Goal: Information Seeking & Learning: Find specific fact

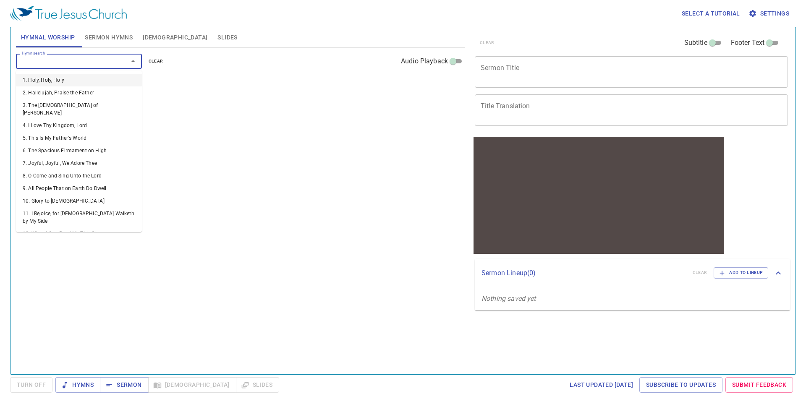
click at [103, 63] on input "Hymn search" at bounding box center [66, 61] width 96 height 10
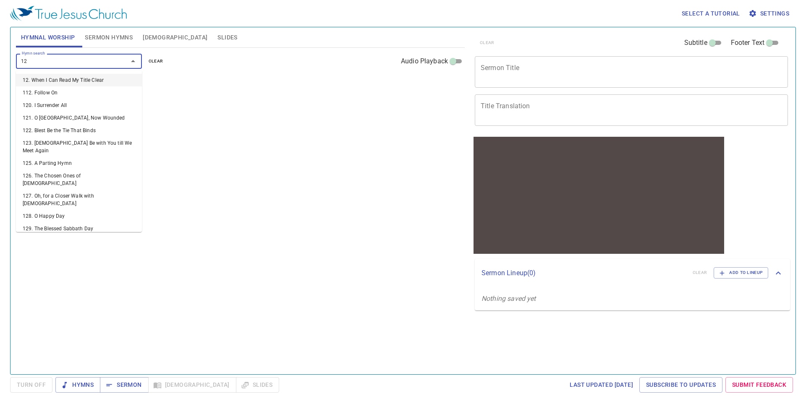
type input "125"
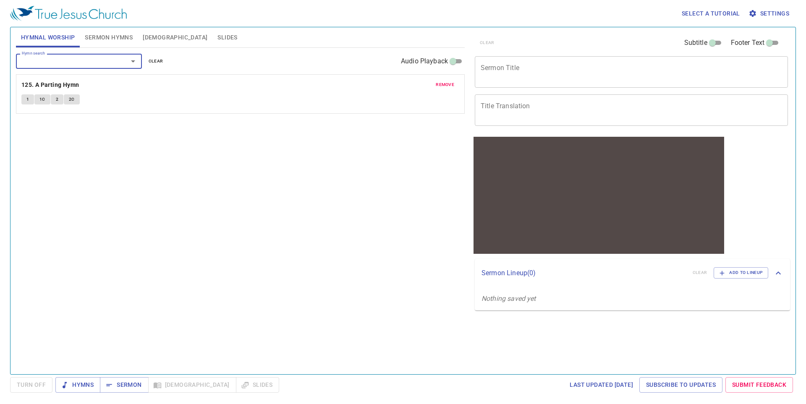
click at [96, 81] on p "125. A Parting Hymn" at bounding box center [240, 85] width 438 height 10
click at [73, 88] on b "125. A Parting Hymn" at bounding box center [50, 85] width 58 height 10
click at [32, 101] on button "1" at bounding box center [27, 99] width 13 height 10
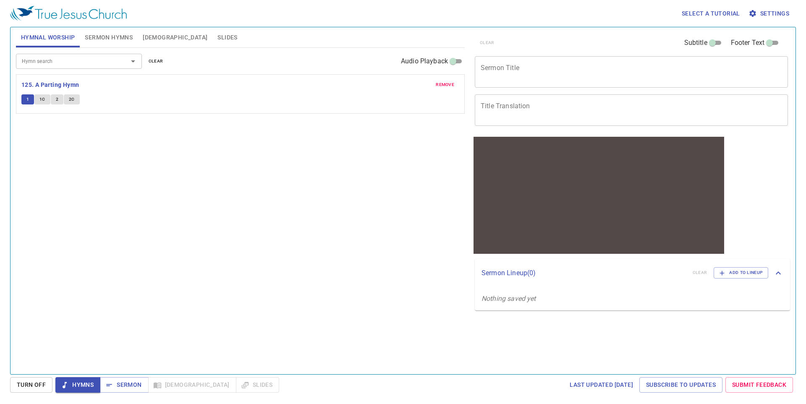
click at [32, 101] on button "1" at bounding box center [27, 99] width 13 height 10
click at [42, 100] on span "1C" at bounding box center [42, 100] width 6 height 8
click at [58, 97] on span "2" at bounding box center [57, 100] width 3 height 8
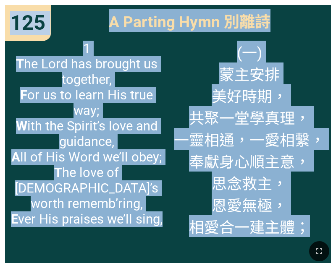
click at [336, 3] on html "Hymnal Worship Hymnal Worship 詩頌崇拜 詩頌崇拜 125 125 125 A Parting Hymn 別離詩 A Partin…" at bounding box center [168, 1] width 336 height 3
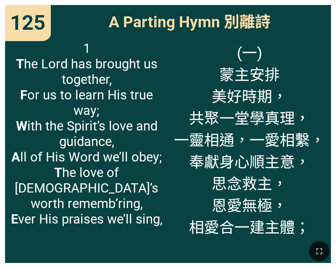
click at [122, 244] on div at bounding box center [168, 252] width 336 height 34
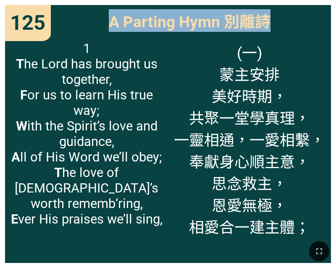
drag, startPoint x: 110, startPoint y: 22, endPoint x: 289, endPoint y: 22, distance: 179.3
click at [289, 22] on div "A Parting Hymn 別離詩" at bounding box center [168, 20] width 326 height 30
copy span "A Parting Hymn 別離詩"
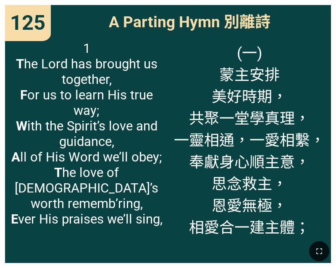
click at [101, 138] on span "1 T he Lord has brought us together, F or us to learn His true way; W ith the S…" at bounding box center [86, 134] width 152 height 186
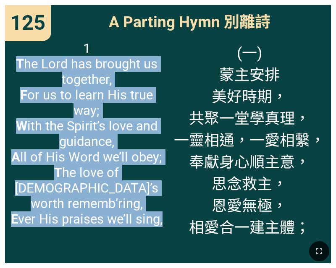
drag, startPoint x: 16, startPoint y: 63, endPoint x: 161, endPoint y: 219, distance: 212.8
click at [161, 219] on div "1 T he Lord has brought us together, F or us to learn His true way; W ith the S…" at bounding box center [86, 149] width 163 height 228
copy span "T he Lord has brought us together, F or us to learn His true way; W ith the Spi…"
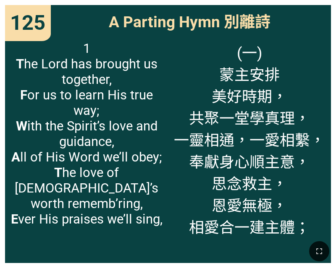
drag, startPoint x: 212, startPoint y: 65, endPoint x: 215, endPoint y: 71, distance: 7.3
click at [212, 65] on span "(一) [DEMOGRAPHIC_DATA]主安排 美好時期， 共聚一堂學真理， 一靈相通，一愛相繫， 奉獻身心順主意， 思念救主， 恩愛無極， 相愛合一建主…" at bounding box center [249, 139] width 151 height 197
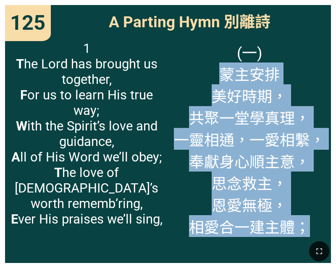
drag, startPoint x: 220, startPoint y: 76, endPoint x: 306, endPoint y: 228, distance: 174.5
click at [306, 228] on span "(一) [DEMOGRAPHIC_DATA]主安排 美好時期， 共聚一堂學真理， 一靈相通，一愛相繫， 奉獻身心順主意， 思念救主， 恩愛無極， 相愛合一建主…" at bounding box center [249, 139] width 151 height 197
copy span "蒙主安排 美好時期， 共聚一堂學真理， 一靈相通，一愛相繫， 奉獻身心順主意， 思念救主， 恩愛無極， 相愛合一建主體；"
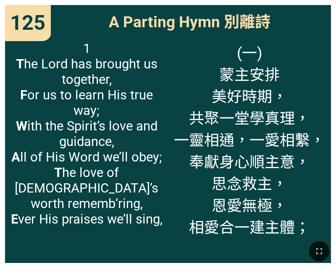
click at [202, 21] on span "A Parting Hymn 別離詩" at bounding box center [190, 20] width 162 height 23
click at [117, 6] on div "A Parting Hymn 別離詩" at bounding box center [168, 20] width 326 height 30
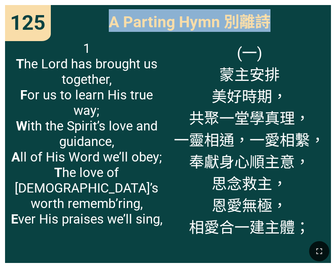
drag, startPoint x: 110, startPoint y: 19, endPoint x: 283, endPoint y: 27, distance: 173.6
click at [283, 27] on div "A Parting Hymn 別離詩" at bounding box center [168, 20] width 326 height 30
copy span "A Parting Hymn 別離詩"
click at [149, 53] on span "1 T he Lord has brought us together, F or us to learn His true way; W ith the S…" at bounding box center [86, 134] width 152 height 186
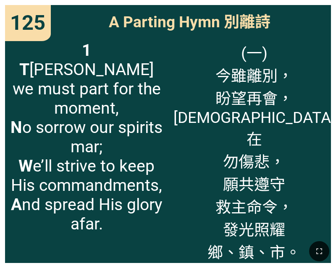
click at [84, 119] on span "1 T [PERSON_NAME] we must part for the moment, N o sorrow our spirits mar; W e’…" at bounding box center [86, 137] width 152 height 193
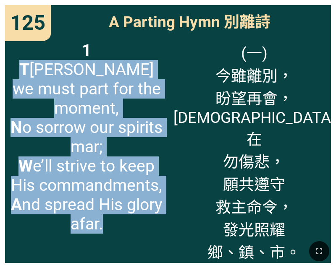
drag, startPoint x: 26, startPoint y: 65, endPoint x: 142, endPoint y: 203, distance: 179.8
click at [142, 203] on span "1 T [PERSON_NAME] we must part for the moment, N o sorrow our spirits mar; W e’…" at bounding box center [86, 137] width 152 height 193
copy span "T [PERSON_NAME] we must part for the moment, N o sorrow our spirits mar; W e’ll…"
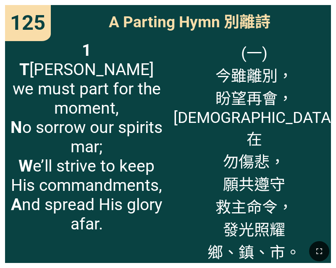
click at [210, 73] on span "(一) 今雖離別， 盼望再會， [DEMOGRAPHIC_DATA]在 勿傷悲， 願共遵守 救主命令， 發光[GEOGRAPHIC_DATA]、鎮、市。" at bounding box center [254, 152] width 162 height 222
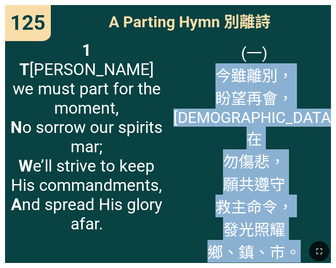
drag, startPoint x: 213, startPoint y: 75, endPoint x: 260, endPoint y: 244, distance: 176.3
click at [260, 3] on div "Hymnal Worship Hymnal Worship 詩頌崇拜 詩頌崇拜 125 125 125 A Parting Hymn 別離詩 A Partin…" at bounding box center [167, 3] width 329 height 0
copy span "今雖離別， 盼望再會， [DEMOGRAPHIC_DATA]在 勿傷悲， 願共遵守 救主命令， 發光照耀 鄉、鎮、市。"
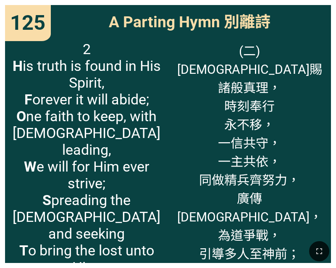
click at [83, 81] on span "2 H is truth is found in His Spirit, F orever it will abide; O ne faith to keep…" at bounding box center [86, 158] width 152 height 235
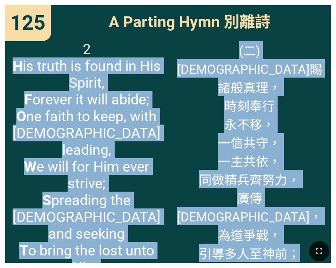
drag, startPoint x: 12, startPoint y: 65, endPoint x: 113, endPoint y: 245, distance: 206.6
click at [113, 3] on div "Hymnal Worship Hymnal Worship 詩頌崇拜 詩頌崇拜 125 125 125 A Parting Hymn 別離詩 A Partin…" at bounding box center [167, 3] width 329 height 0
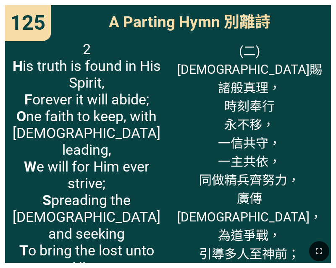
click at [120, 245] on div at bounding box center [168, 252] width 336 height 34
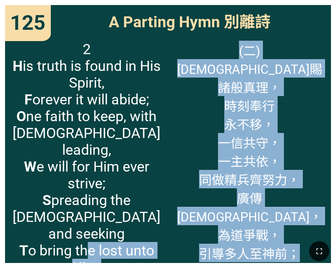
drag, startPoint x: 100, startPoint y: 239, endPoint x: 90, endPoint y: 221, distance: 20.9
click at [90, 3] on div "Hymnal Worship Hymnal Worship 詩頌崇拜 詩頌崇拜 125 125 125 A Parting Hymn 別離詩 A Partin…" at bounding box center [167, 3] width 329 height 0
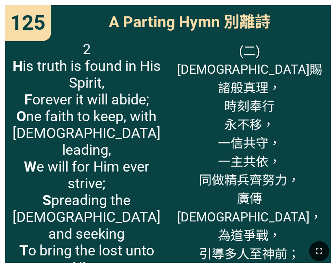
click at [113, 243] on div at bounding box center [168, 252] width 336 height 34
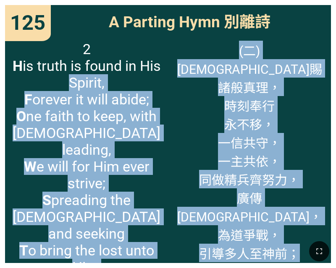
drag, startPoint x: 103, startPoint y: 241, endPoint x: 26, endPoint y: 89, distance: 170.0
click at [26, 3] on div "Hymnal Worship Hymnal Worship 詩頌崇拜 詩頌崇拜 125 125 125 A Parting Hymn 別離詩 A Partin…" at bounding box center [167, 3] width 329 height 0
click at [21, 76] on span "2 H is truth is found in His Spirit, F orever it will abide; O ne faith to keep…" at bounding box center [86, 158] width 152 height 235
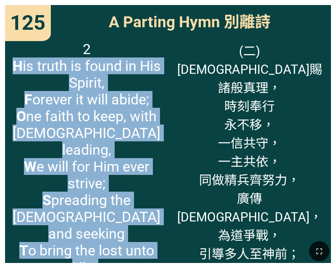
drag, startPoint x: 12, startPoint y: 64, endPoint x: 97, endPoint y: 232, distance: 187.6
click at [97, 232] on span "2 H is truth is found in His Spirit, F orever it will abide; O ne faith to keep…" at bounding box center [86, 158] width 152 height 235
copy span "H is truth is found in His Spirit, F orever it will abide; O ne faith to keep, …"
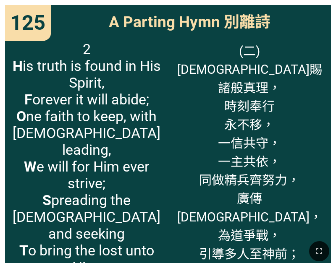
click at [239, 79] on span "(二) [DEMOGRAPHIC_DATA]賜 諸般真理， 時刻奉行 永不移， 一信共守， 一主共依， 同做精兵齊努力， 廣傳[DEMOGRAPHIC_DAT…" at bounding box center [249, 152] width 152 height 222
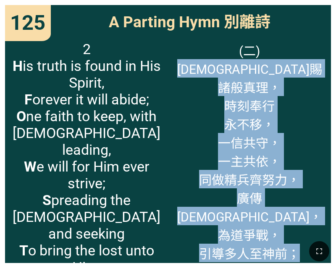
drag, startPoint x: 227, startPoint y: 71, endPoint x: 294, endPoint y: 236, distance: 178.6
click at [294, 3] on div "Hymnal Worship Hymnal Worship 詩頌崇拜 詩頌崇拜 125 125 125 A Parting Hymn 別離詩 A Partin…" at bounding box center [167, 3] width 329 height 0
copy span "[DEMOGRAPHIC_DATA]賜 諸般真理， 時刻奉行 永不移， 一信共守， 一主共依， 同做精兵齊努力， 廣傳[DEMOGRAPHIC_DATA]， …"
